Goal: Task Accomplishment & Management: Manage account settings

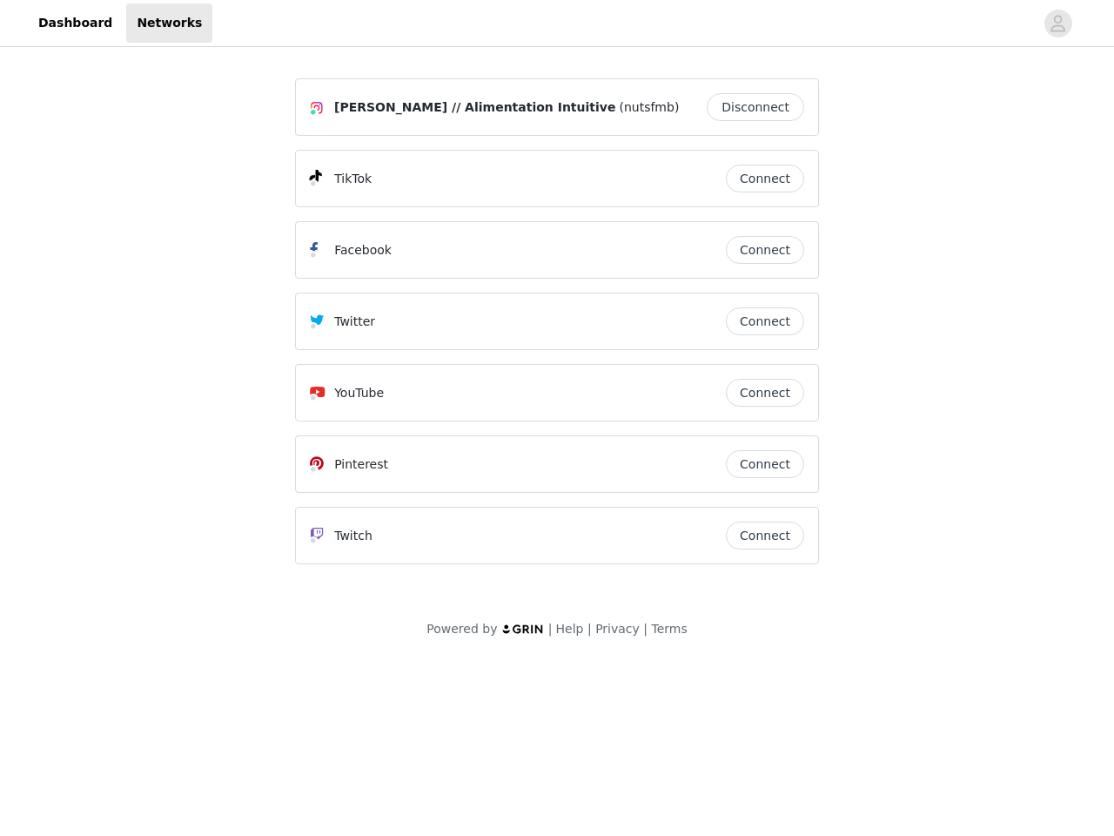
click at [557, 329] on div "Twitter" at bounding box center [518, 321] width 416 height 21
click at [557, 24] on div at bounding box center [623, 22] width 822 height 39
click at [1059, 24] on icon "avatar" at bounding box center [1058, 24] width 17 height 28
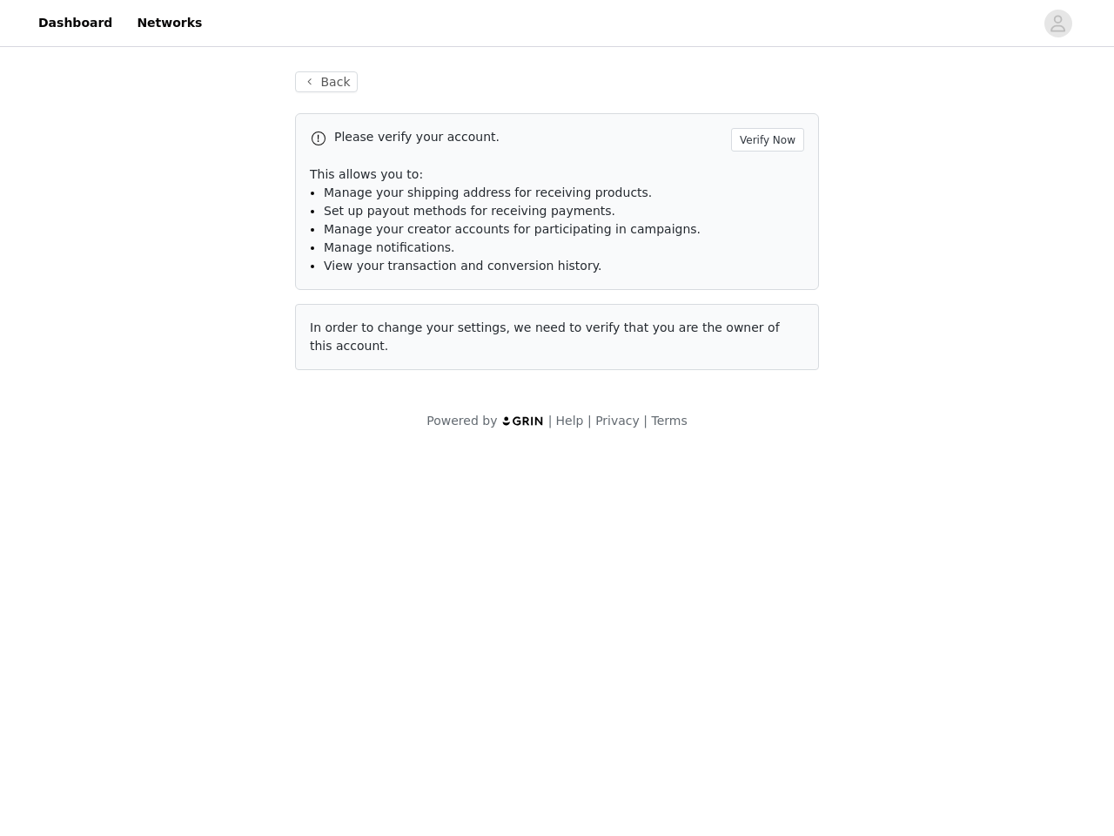
click at [765, 178] on p "This allows you to:" at bounding box center [557, 174] width 494 height 18
click at [765, 250] on li "Manage notifications." at bounding box center [564, 248] width 481 height 18
click at [765, 321] on span "In order to change your settings, we need to verify that you are the owner of t…" at bounding box center [545, 336] width 470 height 32
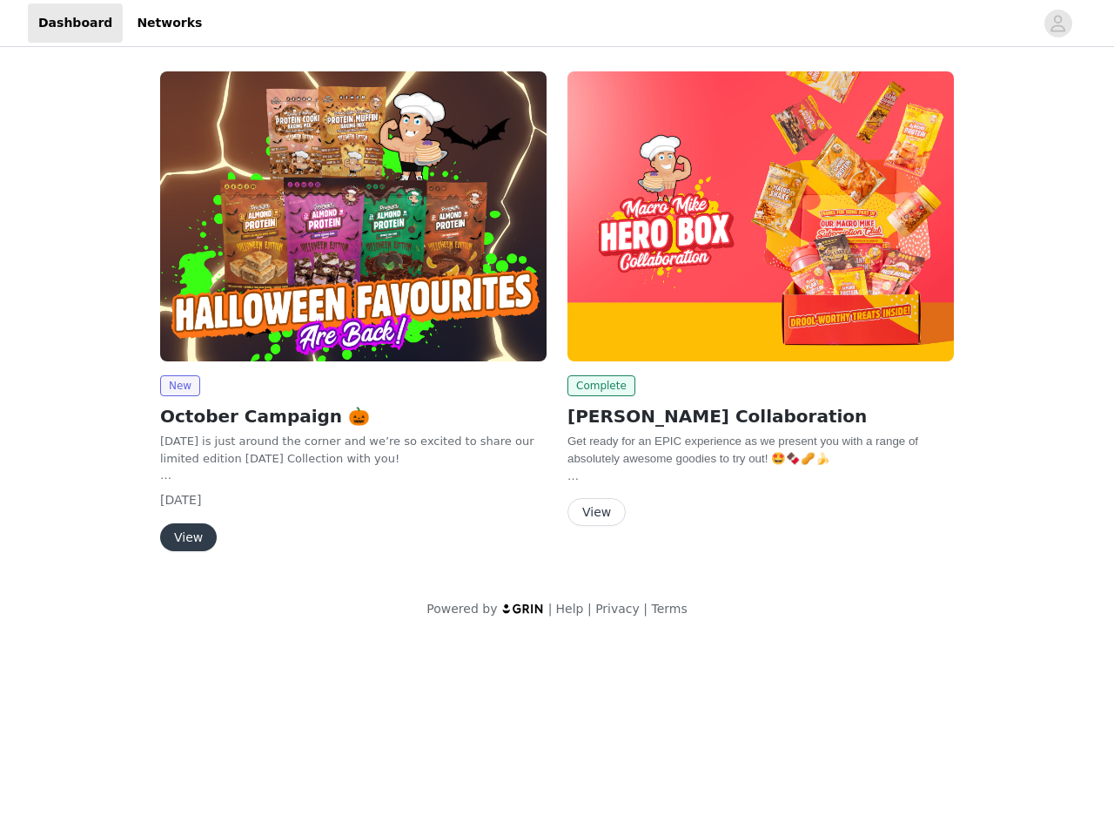
click at [557, 319] on div "Complete [PERSON_NAME] Collaboration Get ready for an EPIC experience as we pre…" at bounding box center [760, 302] width 407 height 482
click at [557, 24] on div at bounding box center [623, 22] width 822 height 39
click at [1059, 24] on icon "avatar" at bounding box center [1058, 24] width 17 height 28
